Goal: Information Seeking & Learning: Learn about a topic

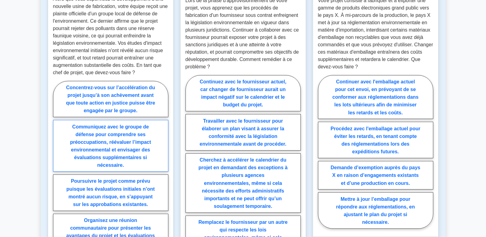
scroll to position [398, 0]
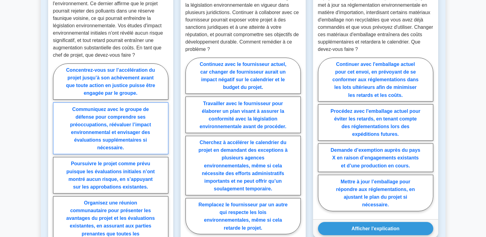
click at [125, 121] on label "Communiquez avec le groupe de défense pour comprendre ses préoccupations, rééva…" at bounding box center [110, 128] width 115 height 52
click at [57, 163] on input "Communiquez avec le groupe de défense pour comprendre ses préoccupations, rééva…" at bounding box center [55, 165] width 4 height 4
radio input "true"
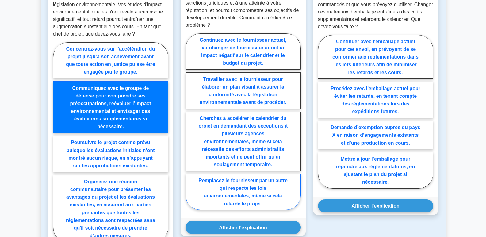
scroll to position [521, 0]
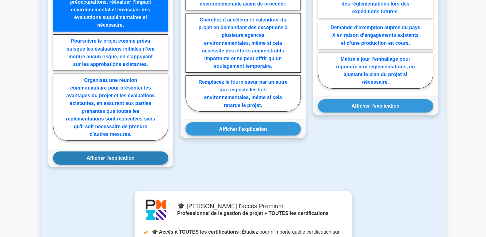
click at [135, 154] on button "Afficher l'explication" at bounding box center [110, 157] width 115 height 13
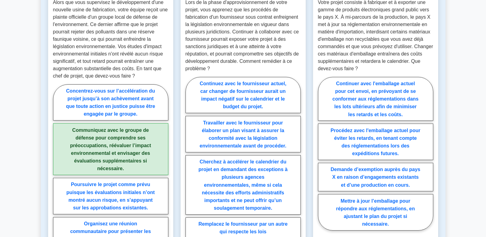
scroll to position [398, 0]
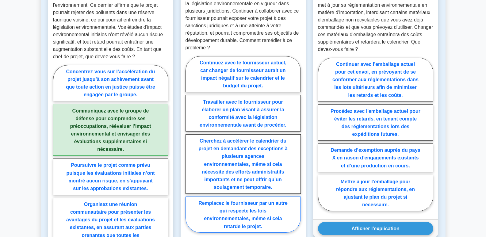
click at [275, 208] on label "Remplacez le fournisseur par un autre qui respecte les lois environnementales, …" at bounding box center [242, 214] width 115 height 36
click at [189, 148] on input "Remplacez le fournisseur par un autre qui respecte les lois environnementales, …" at bounding box center [187, 146] width 4 height 4
radio input "true"
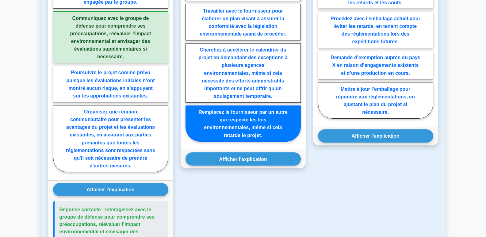
scroll to position [521, 0]
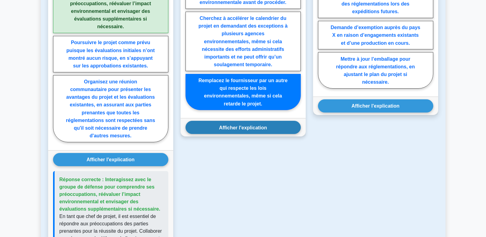
click at [268, 124] on button "Afficher l'explication" at bounding box center [242, 127] width 115 height 13
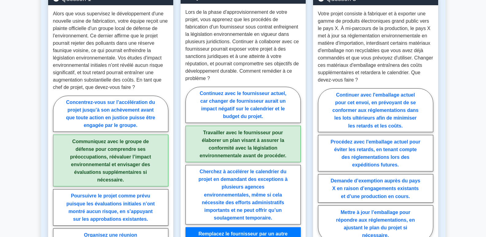
scroll to position [398, 0]
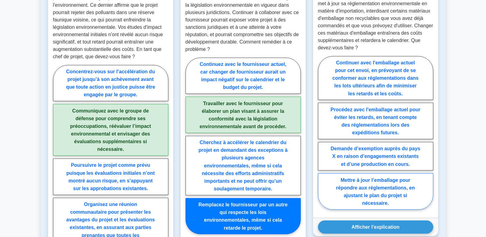
click at [379, 180] on font "Mettre à jour l’emballage pour répondre aux réglementations, en ajustant le pla…" at bounding box center [375, 191] width 79 height 28
click at [322, 136] on input "Mettre à jour l’emballage pour répondre aux réglementations, en ajustant le pla…" at bounding box center [320, 134] width 4 height 4
radio input "true"
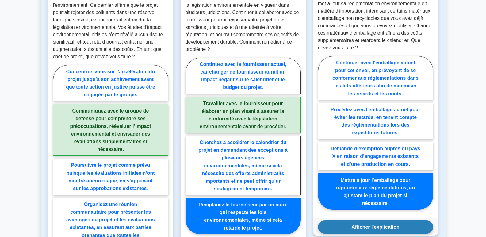
click at [372, 224] on font "Afficher l'explication" at bounding box center [375, 226] width 48 height 5
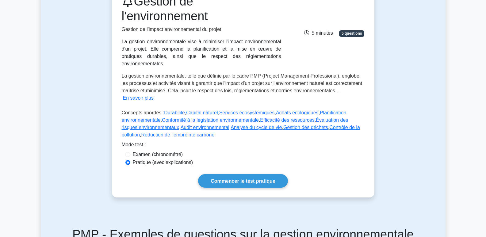
scroll to position [92, 0]
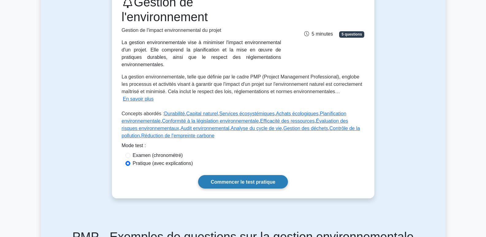
click at [244, 177] on link "Commencer le test pratique" at bounding box center [243, 181] width 90 height 13
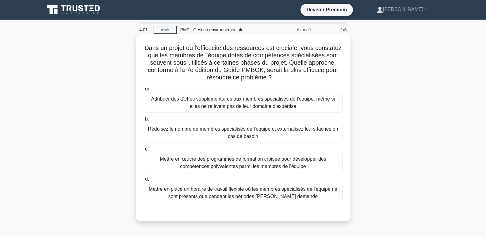
click at [279, 167] on font "Mettre en œuvre des programmes de formation croisée pour développer des compéte…" at bounding box center [243, 162] width 166 height 13
click at [144, 151] on input "c. Mettre en œuvre des programmes de formation croisée pour développer des comp…" at bounding box center [144, 149] width 0 height 4
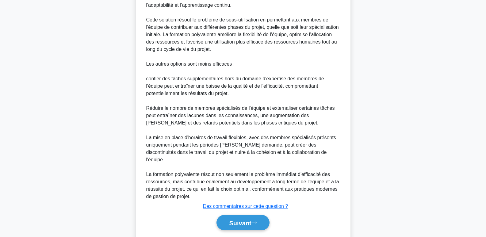
scroll to position [260, 0]
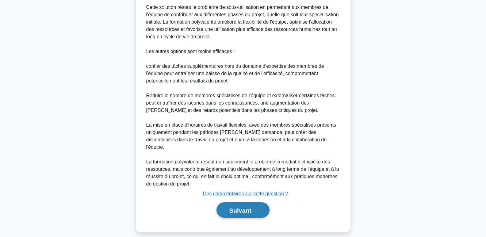
click at [242, 207] on font "Suivant" at bounding box center [240, 210] width 22 height 7
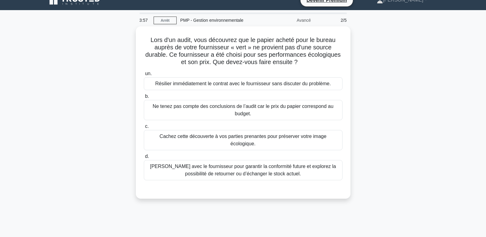
scroll to position [0, 0]
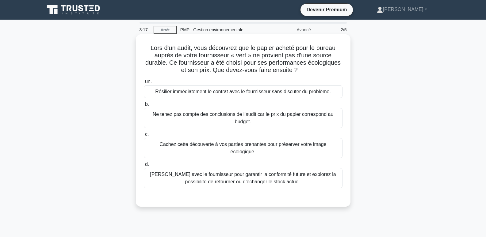
click at [294, 172] on font "Parlez avec le fournisseur pour garantir la conformité future et explorez la po…" at bounding box center [243, 178] width 186 height 13
click at [144, 166] on input "d. Parlez avec le fournisseur pour garantir la conformité future et explorez la…" at bounding box center [144, 164] width 0 height 4
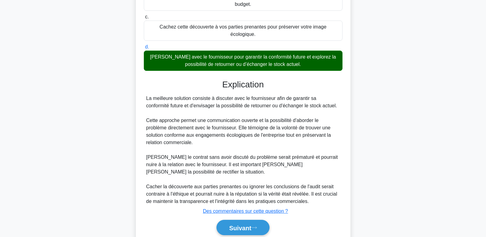
scroll to position [135, 0]
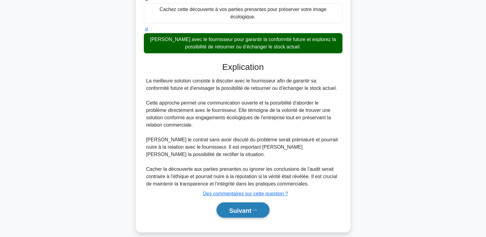
click at [240, 207] on button "Suivant" at bounding box center [242, 210] width 53 height 16
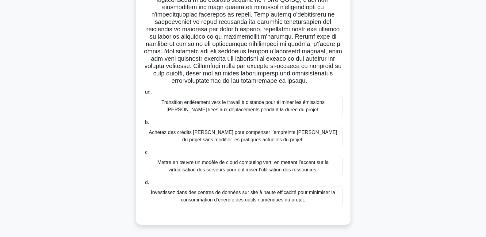
scroll to position [94, 0]
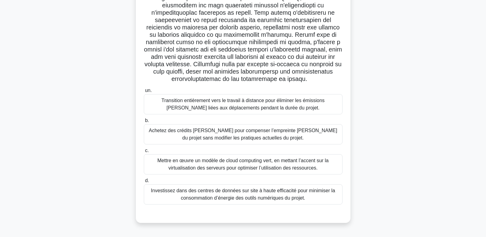
click at [286, 166] on font "Mettre en œuvre un modèle de cloud computing vert, en mettant l’accent sur la v…" at bounding box center [242, 164] width 171 height 13
click at [144, 153] on input "c. Mettre en œuvre un modèle de cloud computing vert, en mettant l’accent sur l…" at bounding box center [144, 151] width 0 height 4
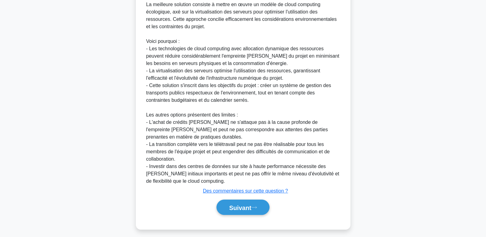
scroll to position [326, 0]
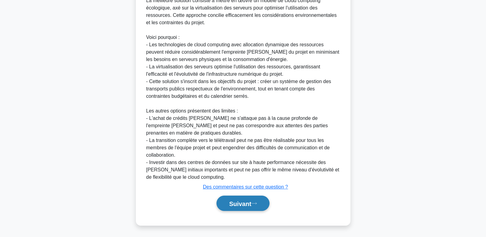
click at [251, 200] on font "Suivant" at bounding box center [240, 203] width 22 height 7
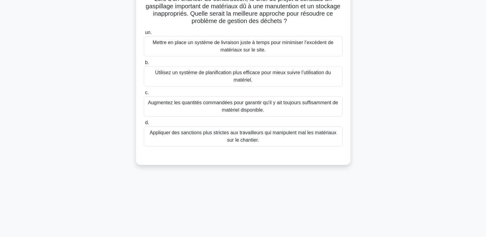
scroll to position [0, 0]
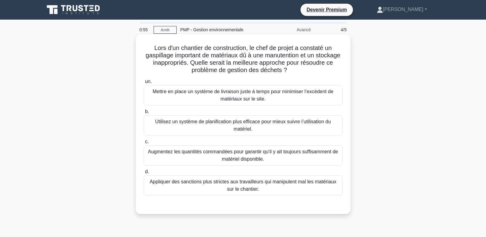
click at [240, 94] on font "Mettre en place un système de livraison juste à temps pour minimiser l’excédent…" at bounding box center [243, 95] width 181 height 13
click at [144, 84] on input "un. Mettre en place un système de livraison juste à temps pour minimiser l’excé…" at bounding box center [144, 82] width 0 height 4
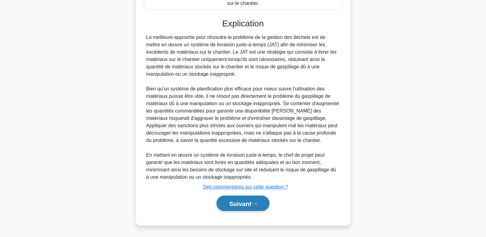
click at [237, 203] on font "Suivant" at bounding box center [240, 203] width 22 height 7
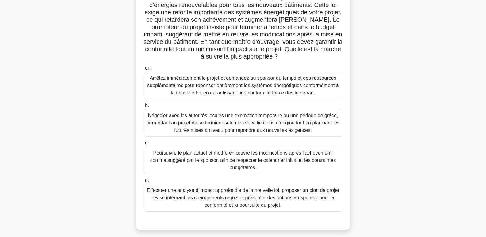
scroll to position [61, 0]
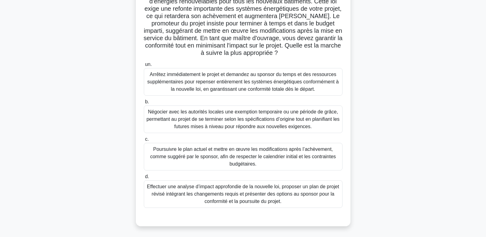
click at [213, 190] on font "Effectuer une analyse d’impact approfondie de la nouvelle loi, proposer un plan…" at bounding box center [242, 194] width 193 height 22
click at [144, 179] on input "d. Effectuer une analyse d’impact approfondie de la nouvelle loi, proposer un p…" at bounding box center [144, 177] width 0 height 4
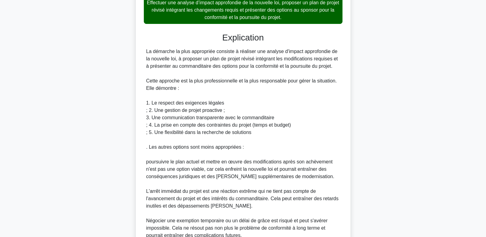
scroll to position [326, 0]
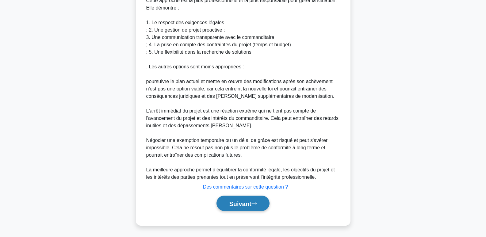
click at [230, 202] on font "Suivant" at bounding box center [240, 203] width 22 height 7
click at [230, 203] on font "Suivant" at bounding box center [240, 203] width 22 height 7
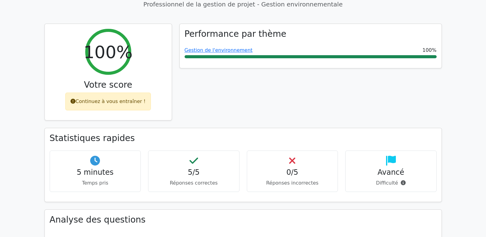
scroll to position [276, 0]
